Goal: Information Seeking & Learning: Learn about a topic

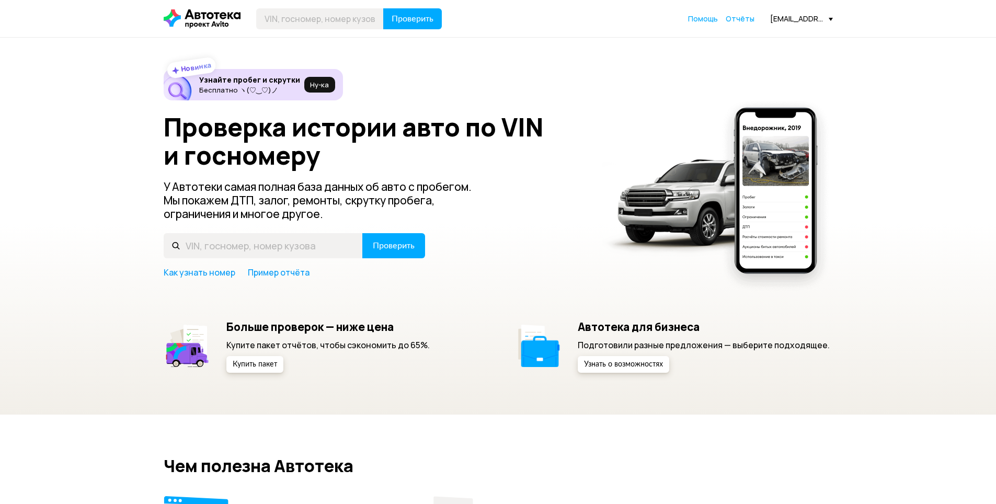
click at [746, 23] on link "Отчёты" at bounding box center [740, 19] width 29 height 10
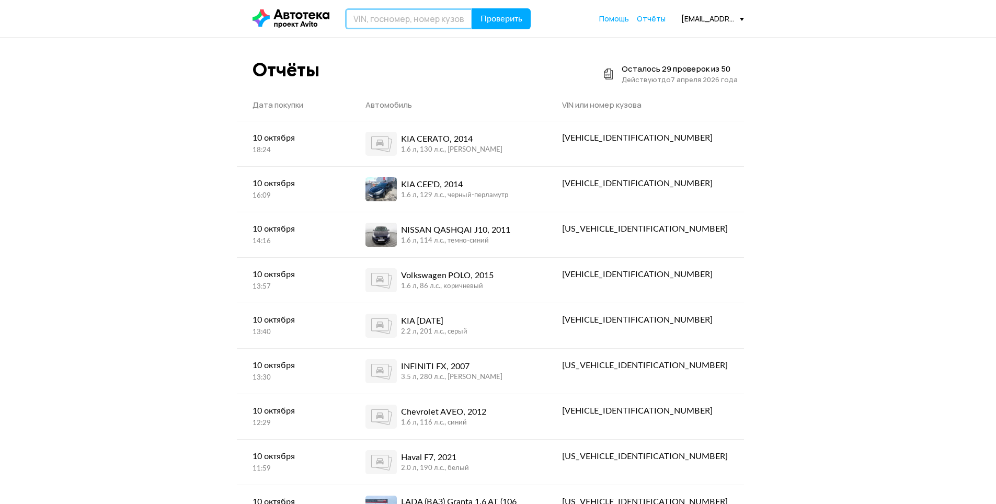
click at [408, 29] on input "text" at bounding box center [409, 18] width 128 height 21
type input "[VEHICLE_IDENTIFICATION_NUMBER]"
click at [472, 8] on button "Проверить" at bounding box center [501, 18] width 59 height 21
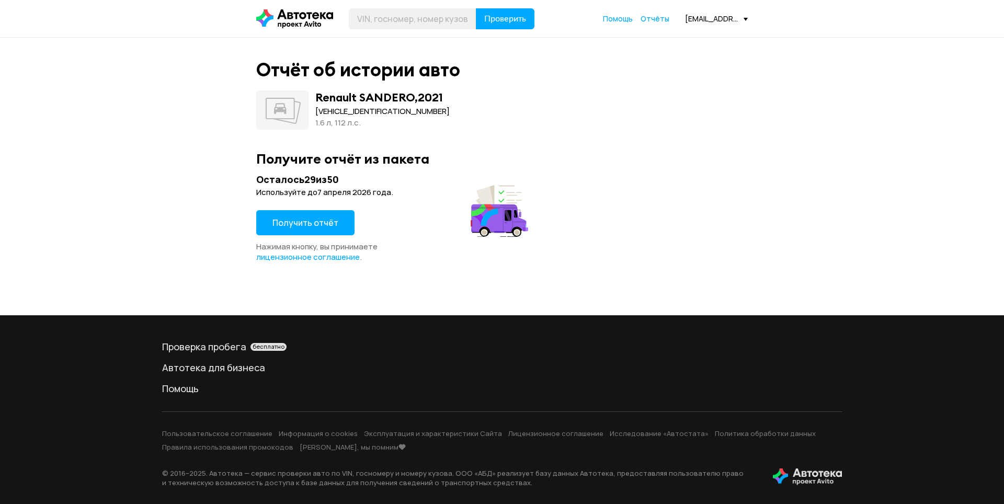
click at [311, 224] on span "Получить отчёт" at bounding box center [305, 223] width 66 height 12
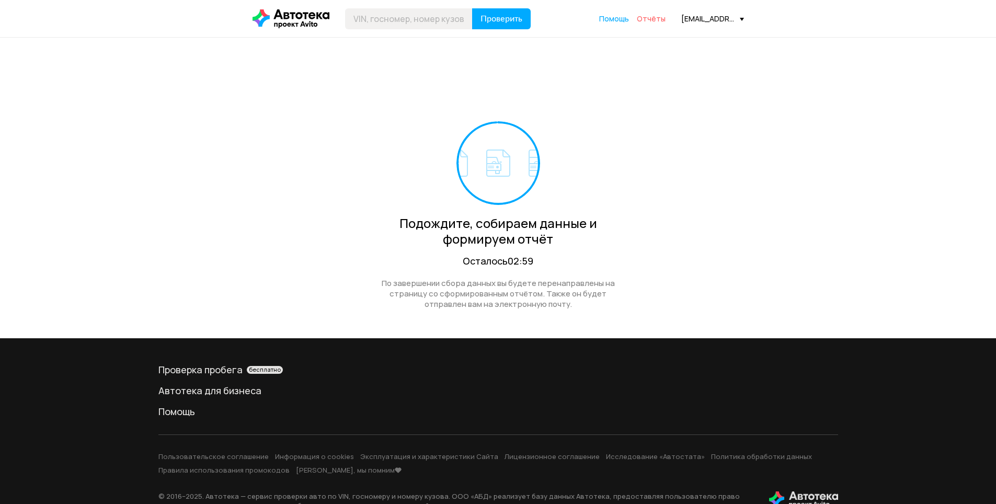
click at [665, 20] on div "Помощь Отчёты [EMAIL_ADDRESS][DOMAIN_NAME]" at bounding box center [671, 19] width 145 height 10
click at [660, 20] on span "Отчёты" at bounding box center [651, 19] width 29 height 10
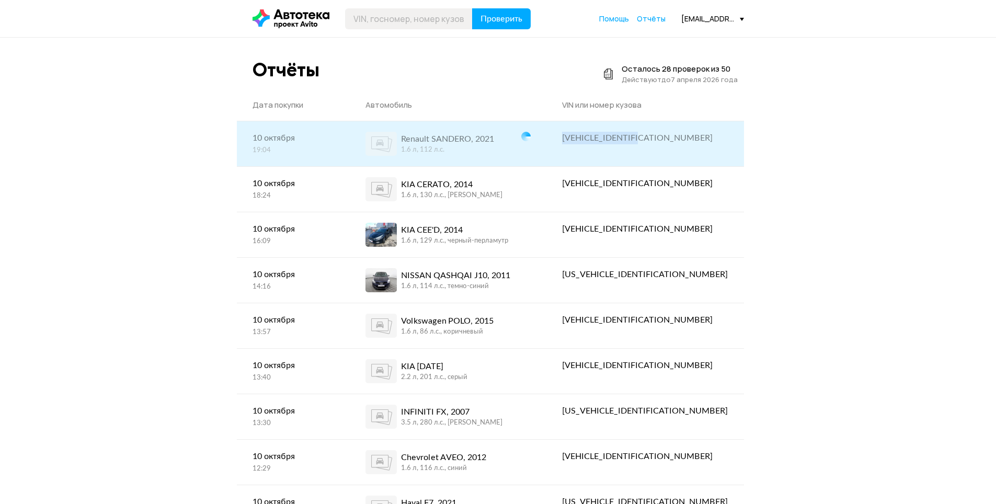
drag, startPoint x: 632, startPoint y: 141, endPoint x: 725, endPoint y: 141, distance: 93.1
click at [725, 141] on div "[VEHICLE_IDENTIFICATION_NUMBER]" at bounding box center [645, 137] width 197 height 33
copy div "[VEHICLE_IDENTIFICATION_NUMBER]"
click at [472, 137] on div "RENAULT Sandero2 46B, 2021" at bounding box center [458, 139] width 115 height 13
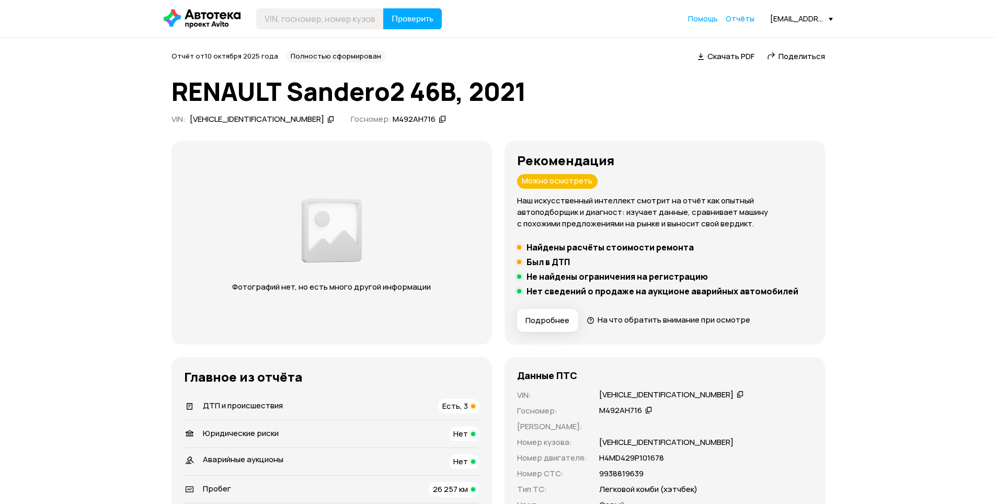
click at [413, 398] on li "ДТП и происшествия Есть, 3" at bounding box center [331, 406] width 295 height 27
click at [449, 409] on span "Есть, 3" at bounding box center [455, 406] width 26 height 11
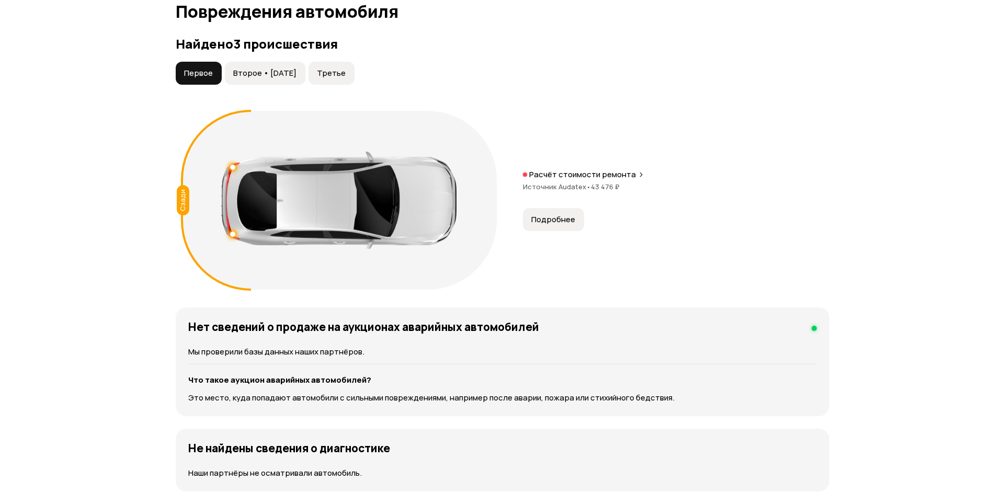
scroll to position [1084, 0]
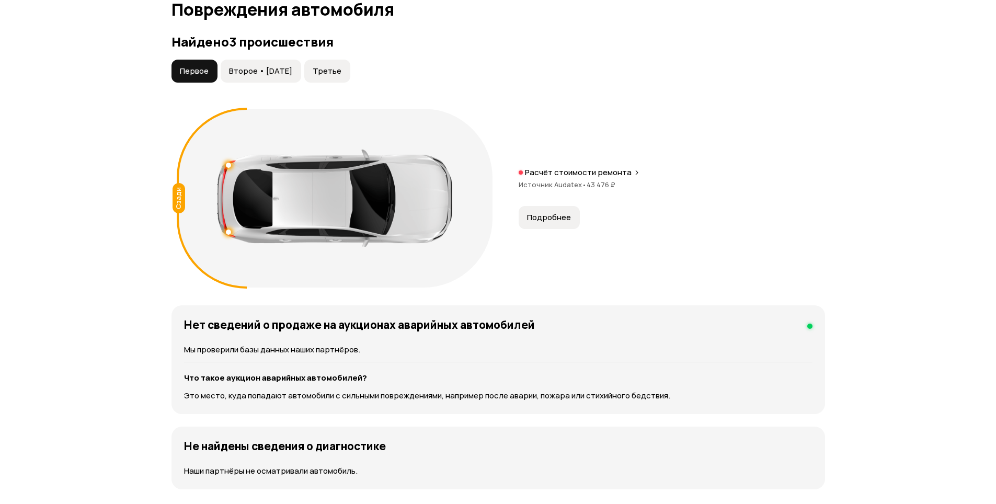
click at [562, 227] on button "Подробнее" at bounding box center [549, 217] width 61 height 23
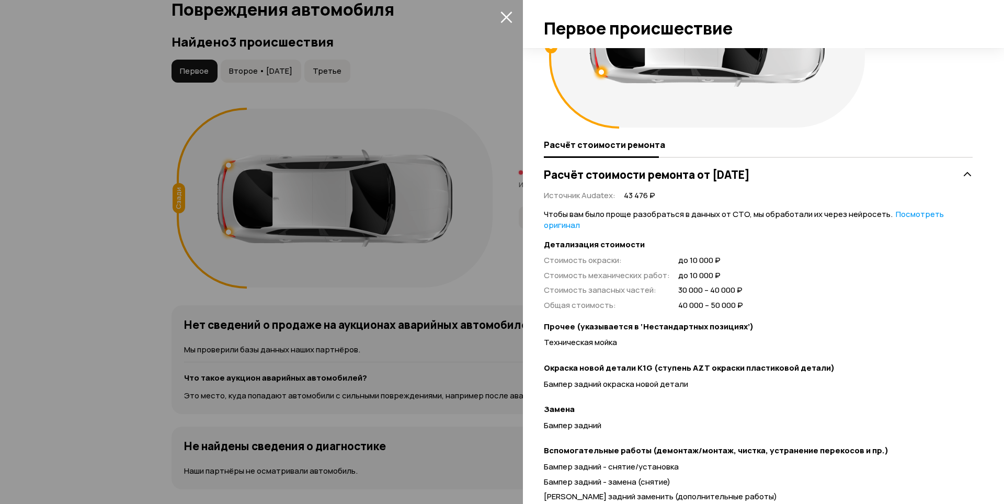
scroll to position [152, 0]
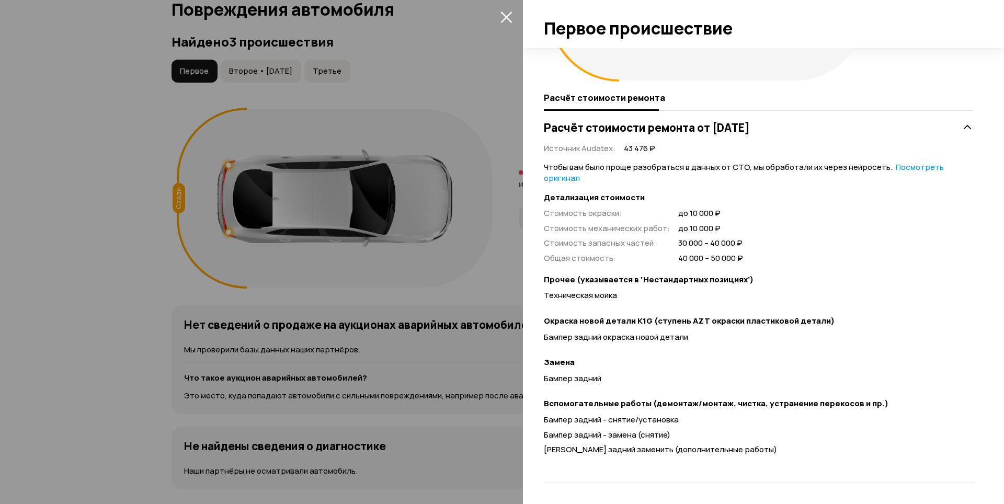
click at [487, 378] on div at bounding box center [502, 252] width 1004 height 504
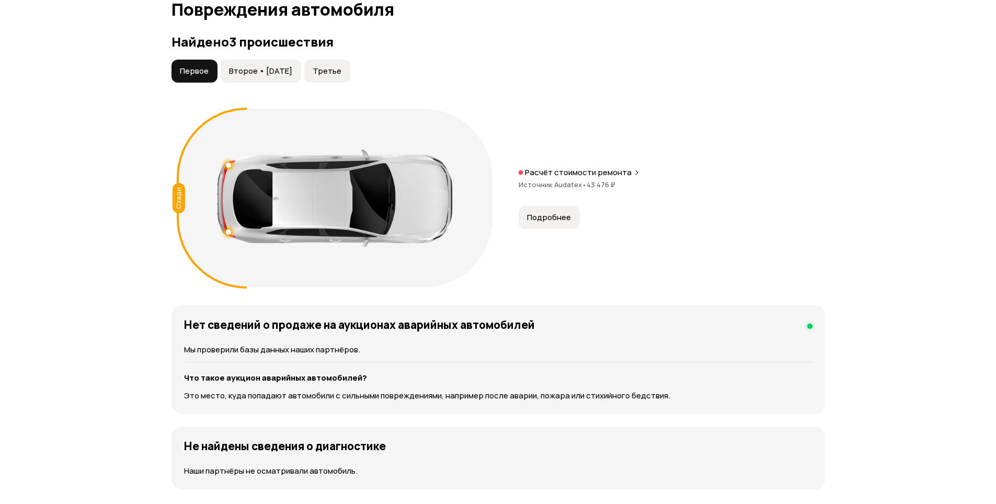
click at [276, 61] on button "Второе • [DATE]" at bounding box center [261, 71] width 81 height 23
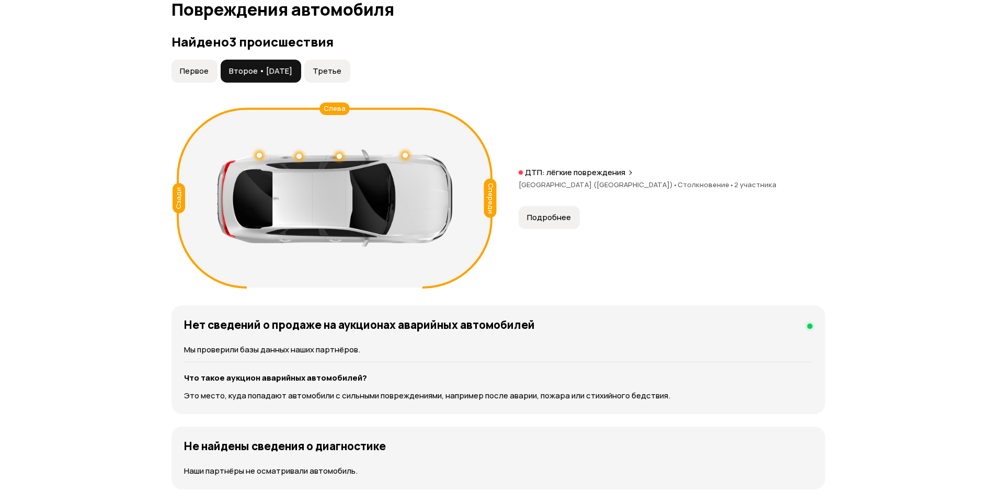
click at [544, 223] on button "Подробнее" at bounding box center [549, 217] width 61 height 23
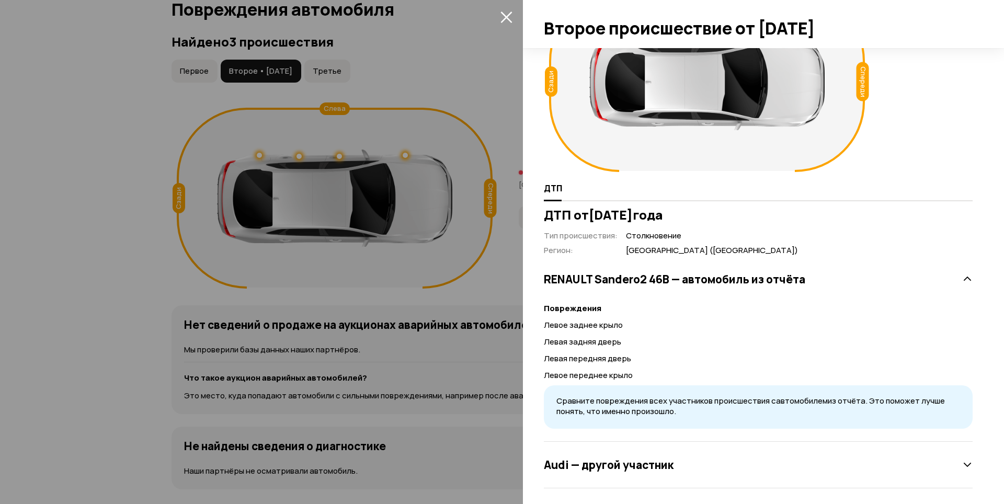
scroll to position [66, 0]
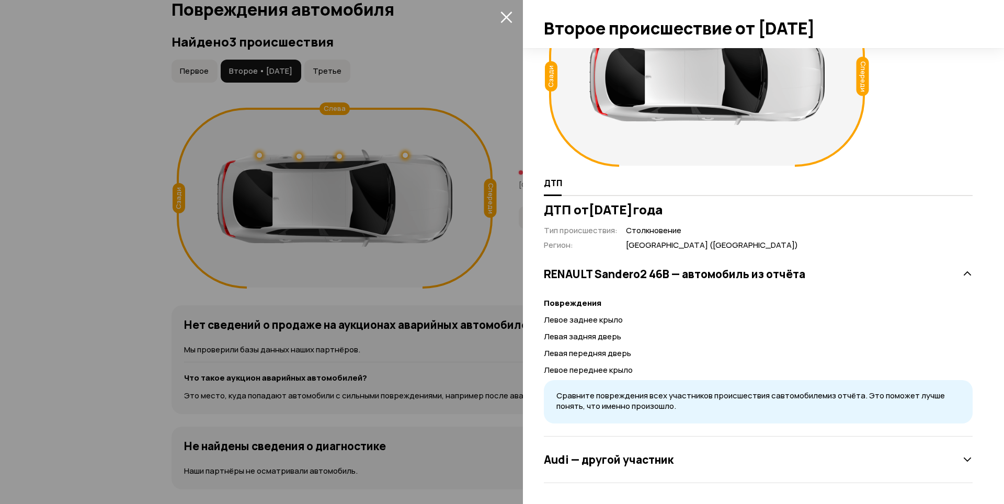
click at [605, 460] on h3 "Audi — другой участник" at bounding box center [609, 460] width 130 height 14
click at [406, 68] on div at bounding box center [502, 252] width 1004 height 504
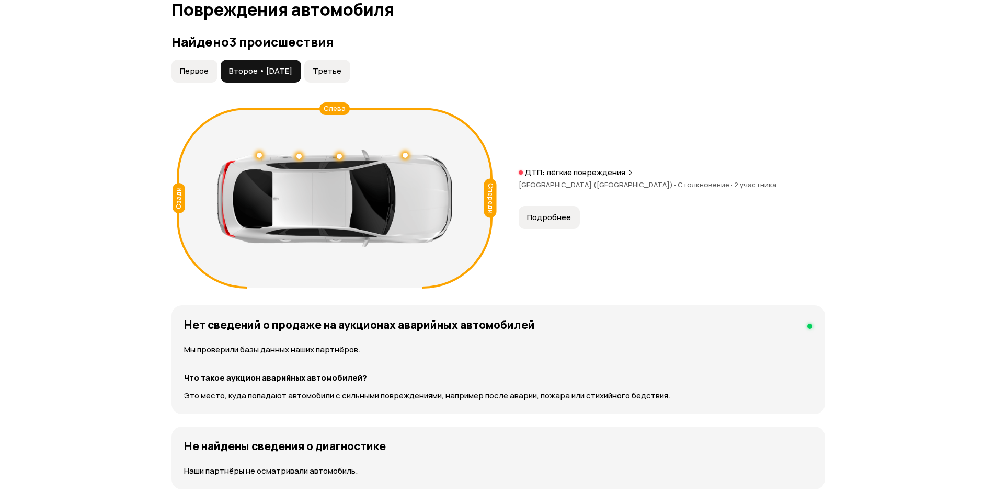
drag, startPoint x: 308, startPoint y: 158, endPoint x: 184, endPoint y: 161, distance: 124.5
click at [184, 161] on div "Спереди Сзади [PERSON_NAME]" at bounding box center [335, 198] width 316 height 179
click at [342, 73] on span "Третье" at bounding box center [327, 71] width 29 height 10
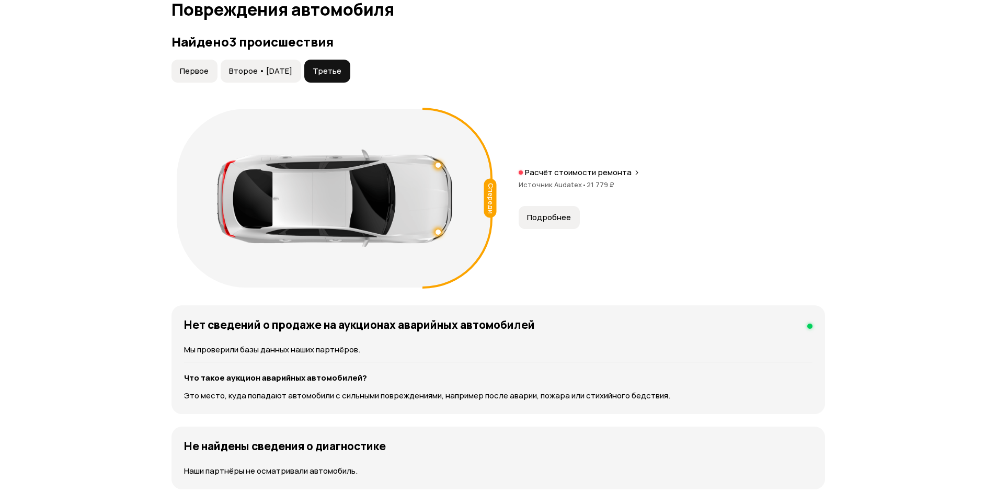
click at [527, 222] on span "Подробнее" at bounding box center [549, 217] width 44 height 10
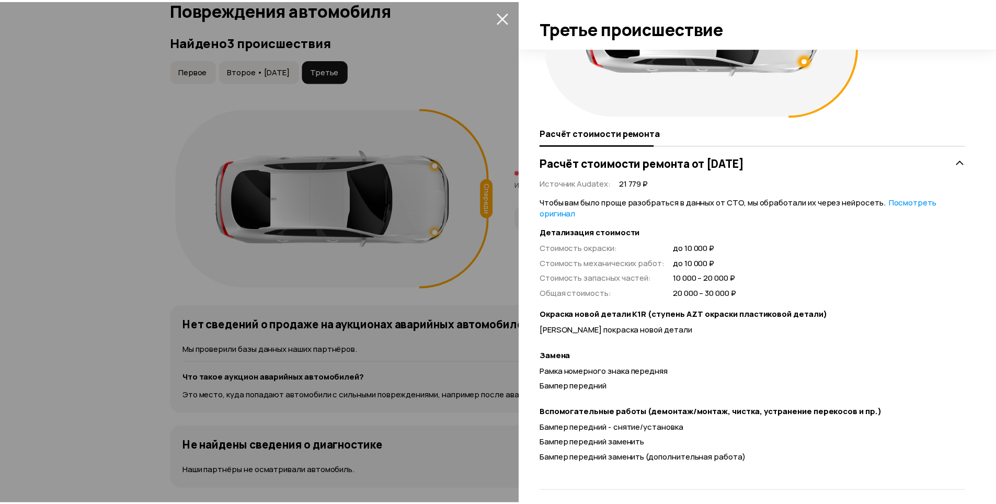
scroll to position [125, 0]
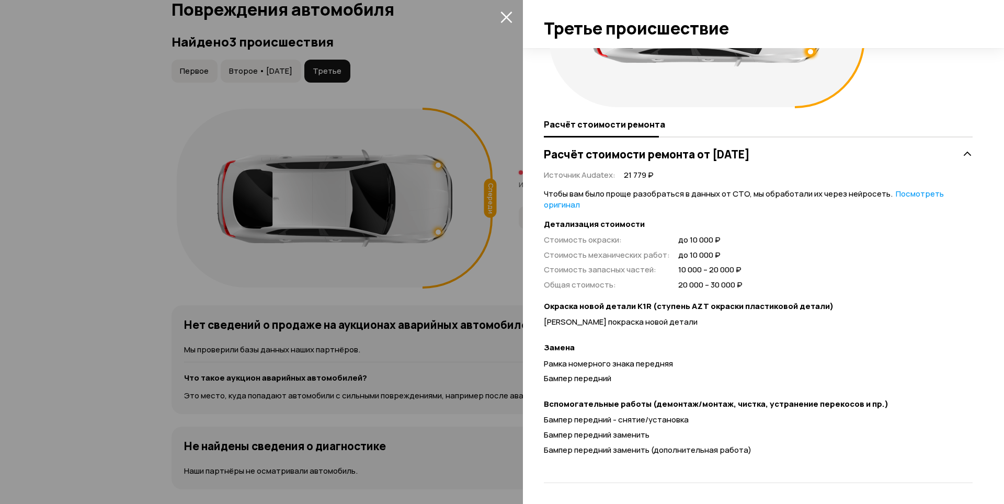
click at [416, 89] on div at bounding box center [502, 252] width 1004 height 504
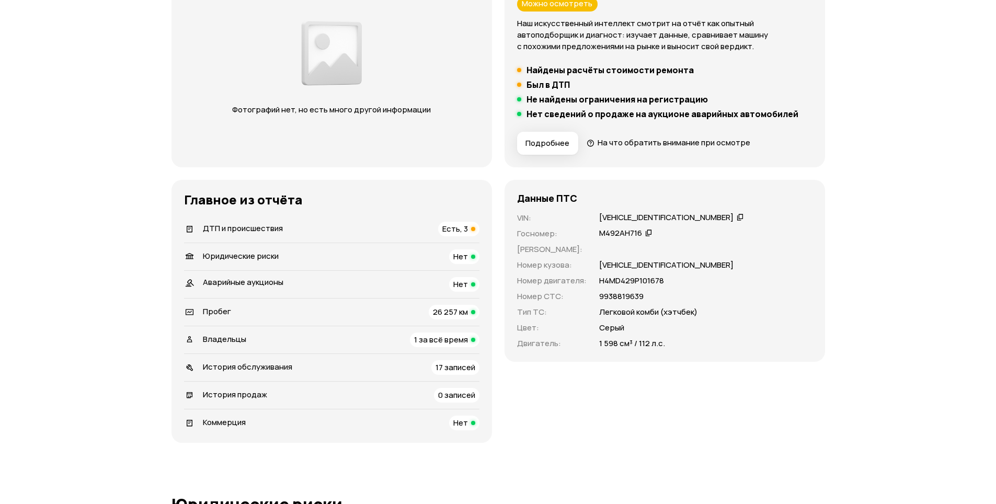
scroll to position [209, 0]
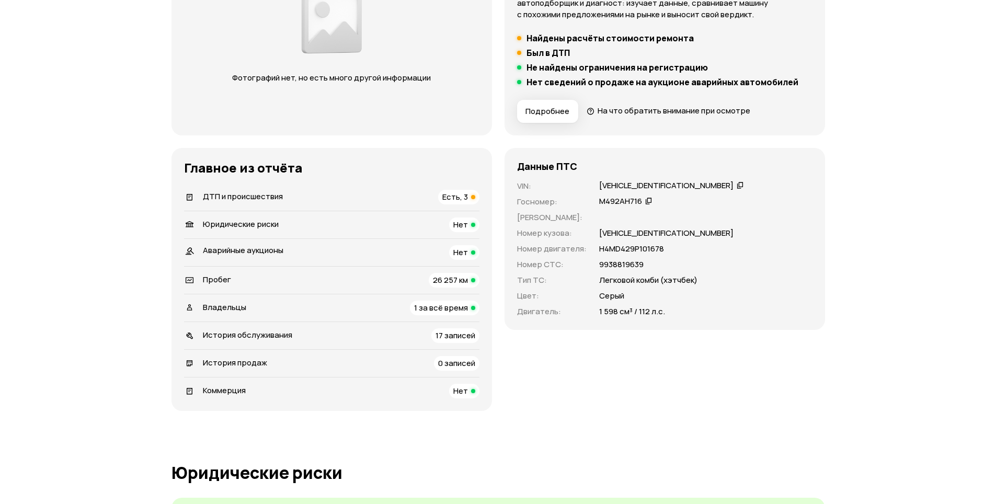
click at [423, 194] on div "ДТП и происшествия Есть, 3" at bounding box center [331, 197] width 295 height 15
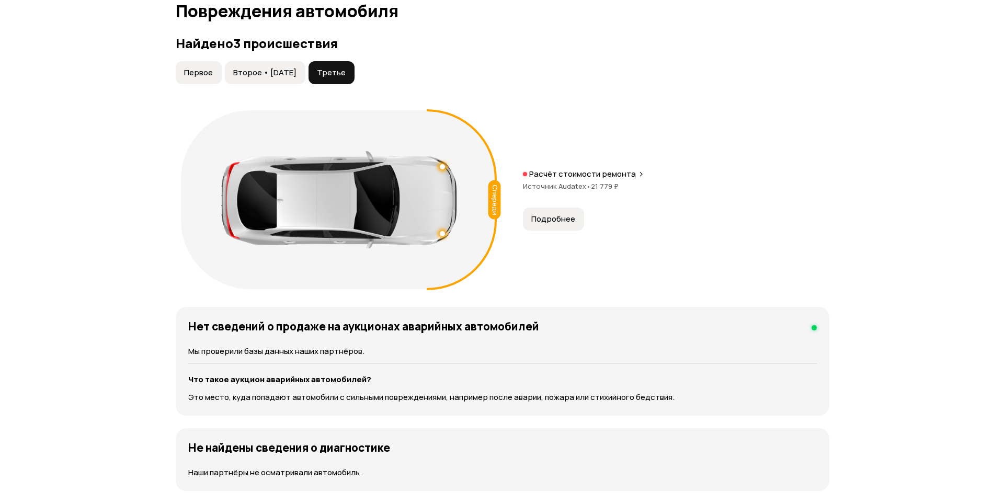
scroll to position [1084, 0]
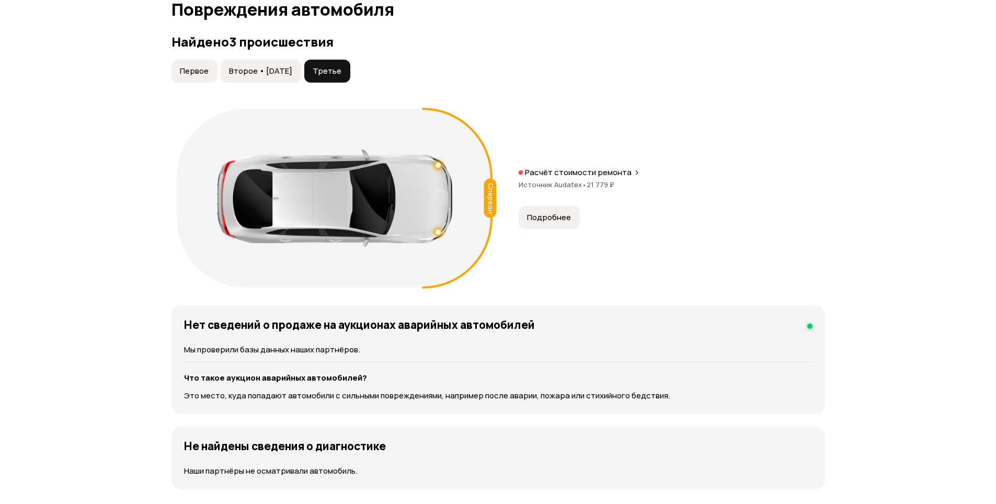
click at [563, 219] on span "Подробнее" at bounding box center [549, 217] width 44 height 10
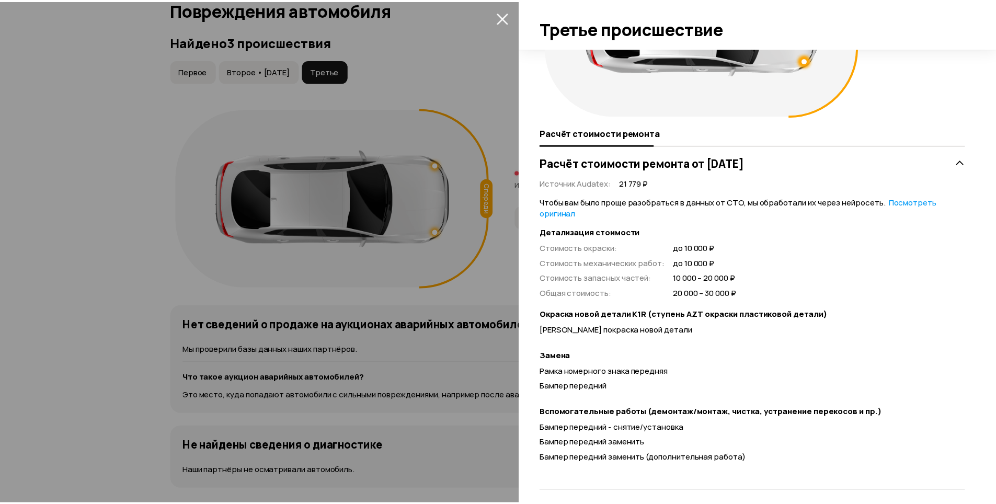
scroll to position [125, 0]
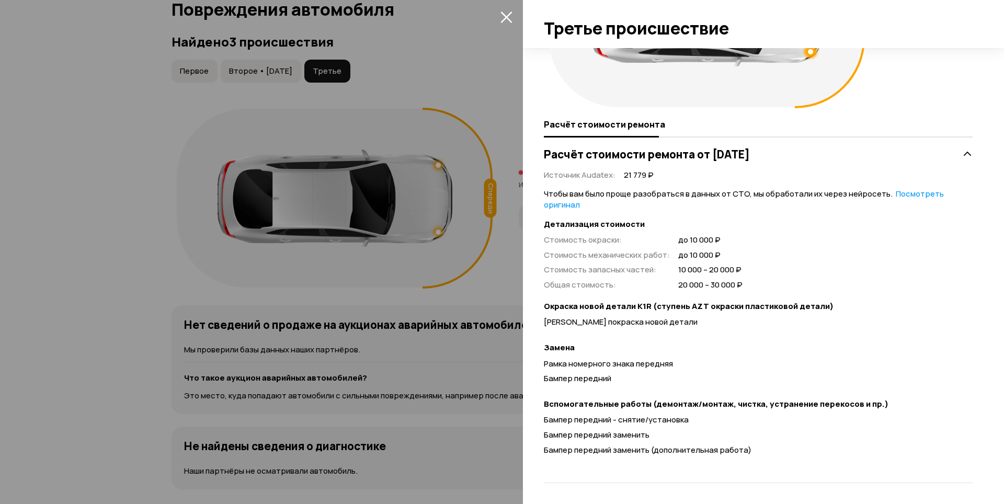
click at [504, 291] on div at bounding box center [502, 252] width 1004 height 504
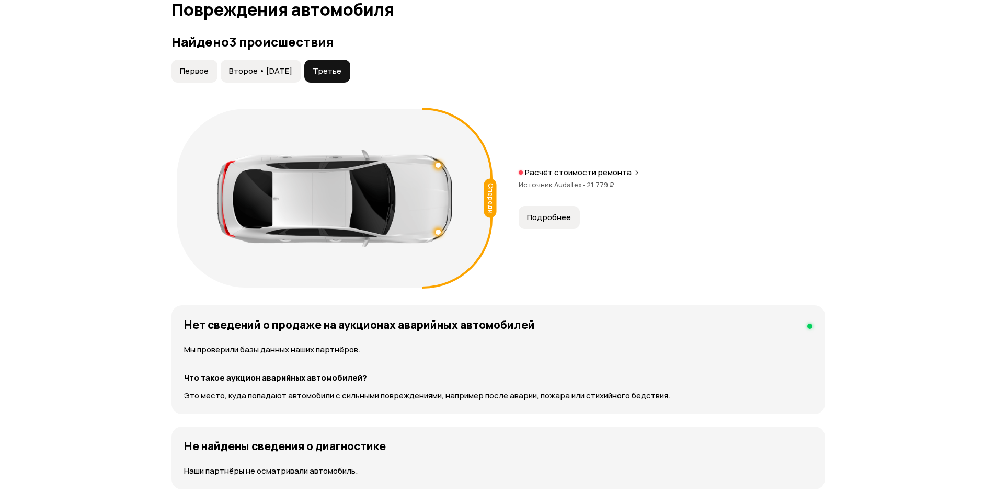
click at [271, 58] on div "Найдено 3 происшествия Первое Второе • [DATE] Третье Спереди Расчёт стоимости р…" at bounding box center [499, 164] width 654 height 258
click at [270, 69] on span "Второе • [DATE]" at bounding box center [260, 71] width 63 height 10
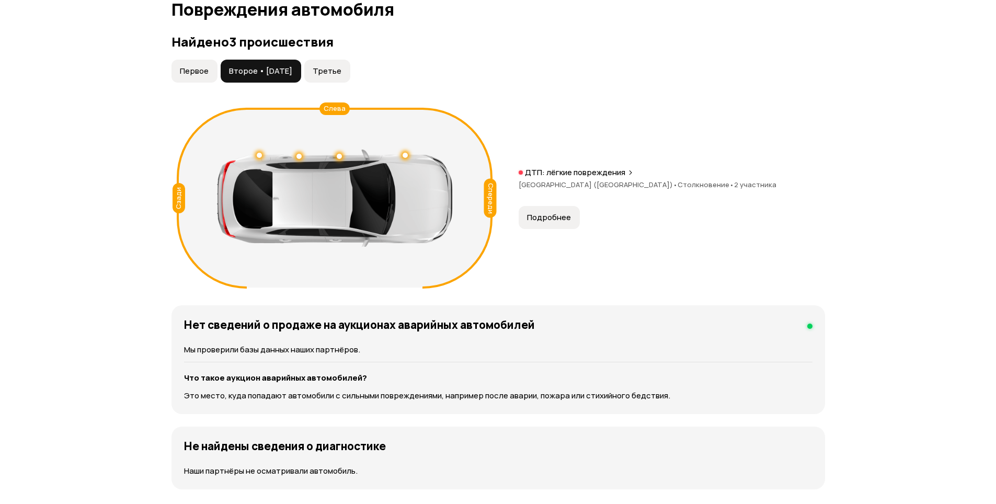
click at [529, 211] on button "Подробнее" at bounding box center [549, 217] width 61 height 23
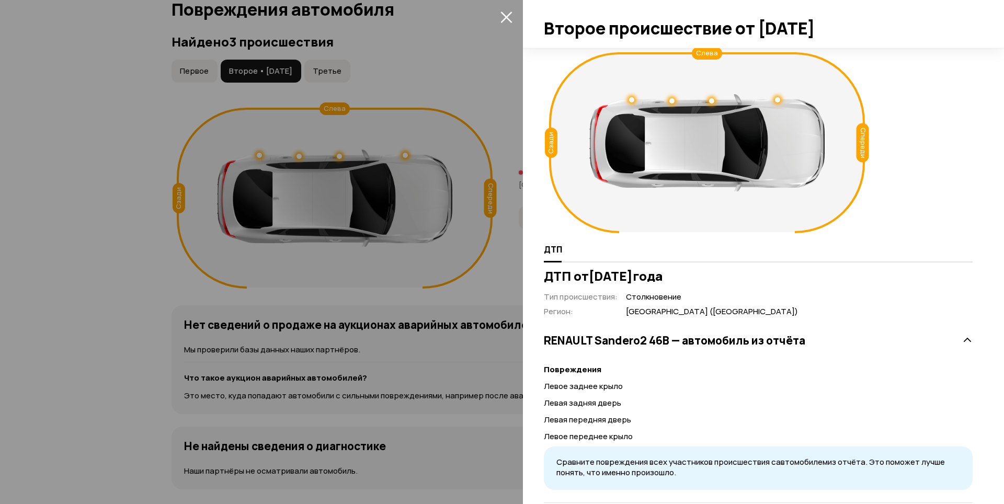
click at [491, 259] on div at bounding box center [502, 252] width 1004 height 504
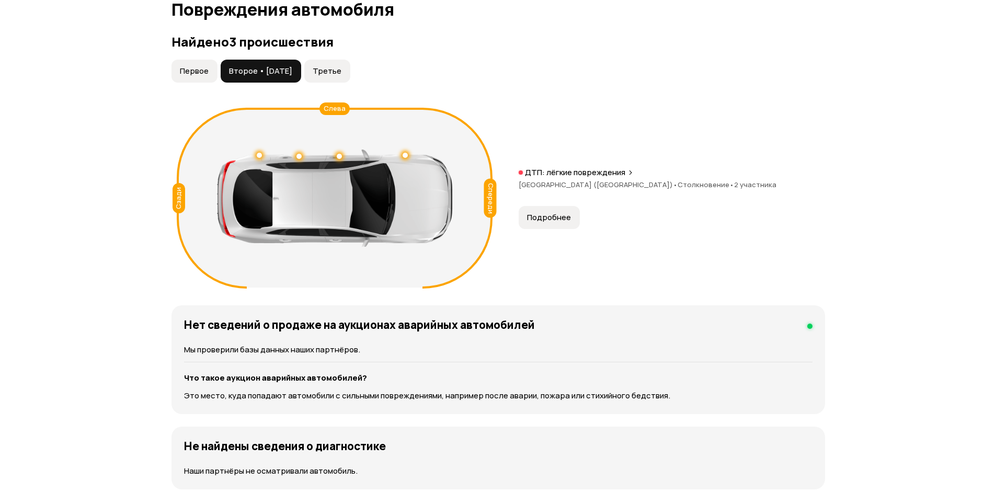
click at [195, 81] on button "Первое" at bounding box center [195, 71] width 46 height 23
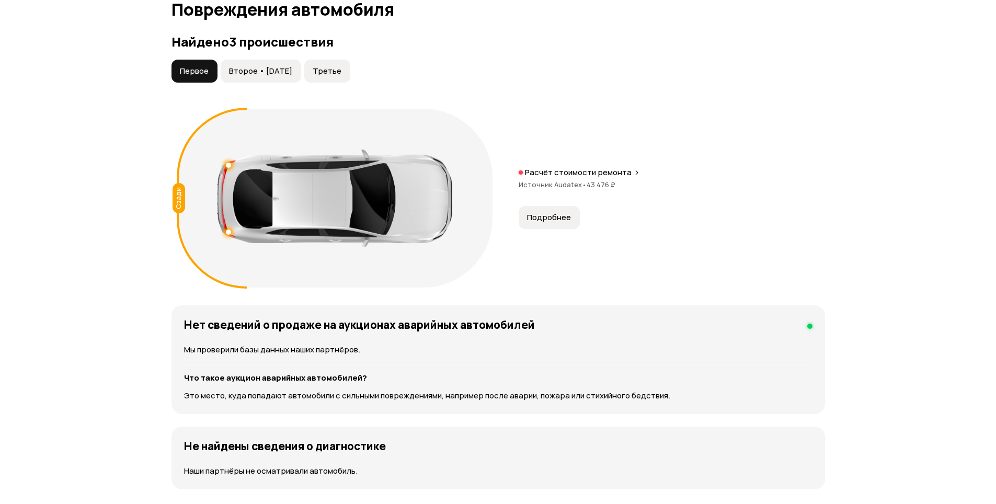
click at [538, 208] on button "Подробнее" at bounding box center [549, 217] width 61 height 23
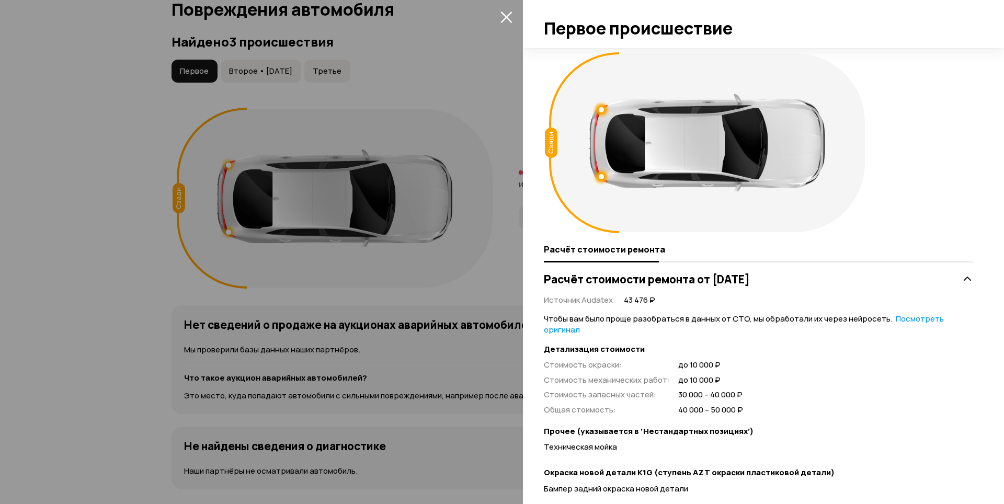
click at [504, 277] on div at bounding box center [502, 252] width 1004 height 504
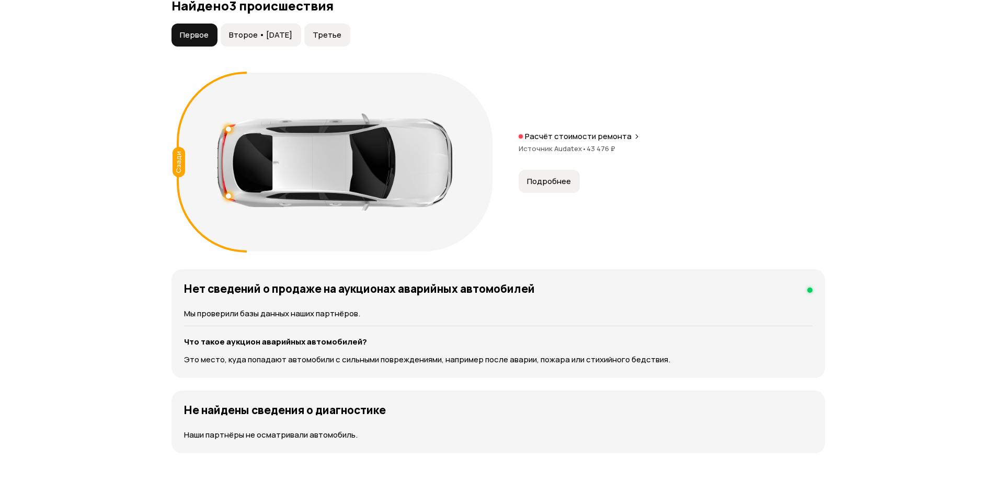
scroll to position [1136, 0]
